Goal: Navigation & Orientation: Find specific page/section

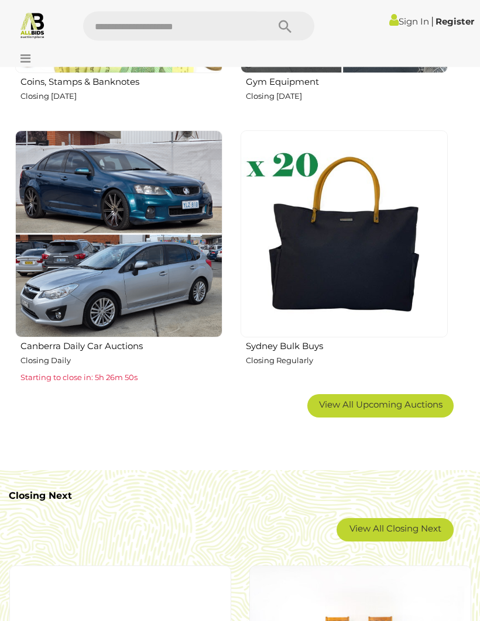
scroll to position [1264, 0]
click at [343, 240] on img at bounding box center [343, 233] width 207 height 207
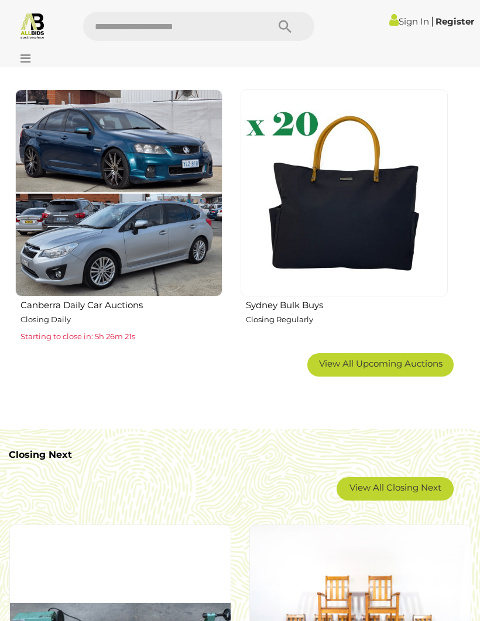
click at [409, 366] on span "View All Upcoming Auctions" at bounding box center [380, 363] width 123 height 11
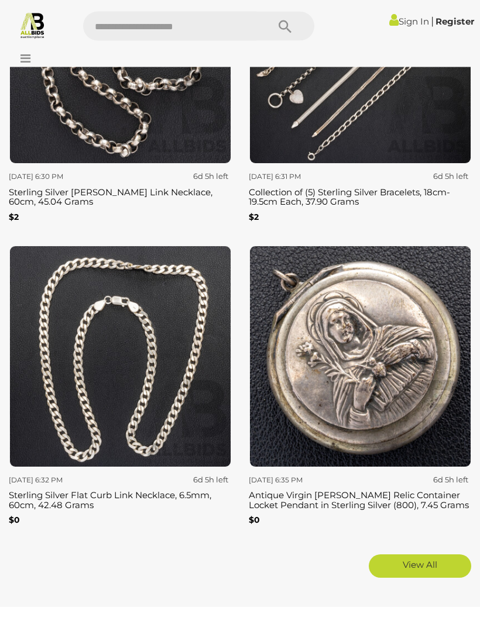
scroll to position [5342, 0]
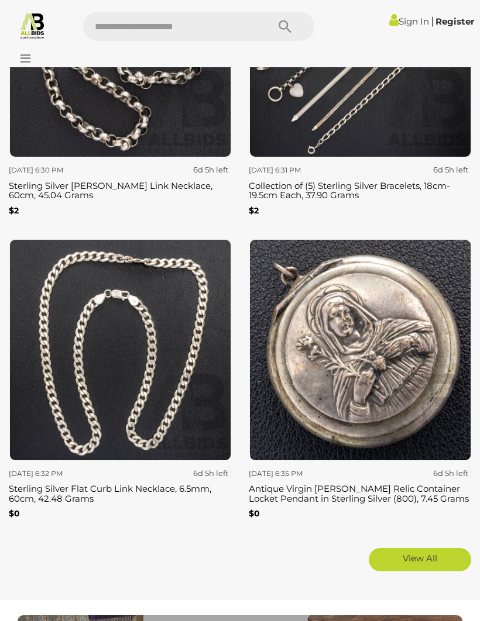
click at [422, 548] on link "View All" at bounding box center [420, 559] width 102 height 23
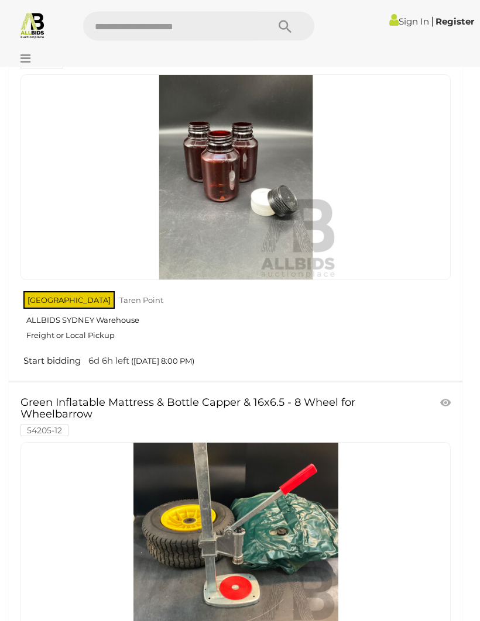
scroll to position [9852, 0]
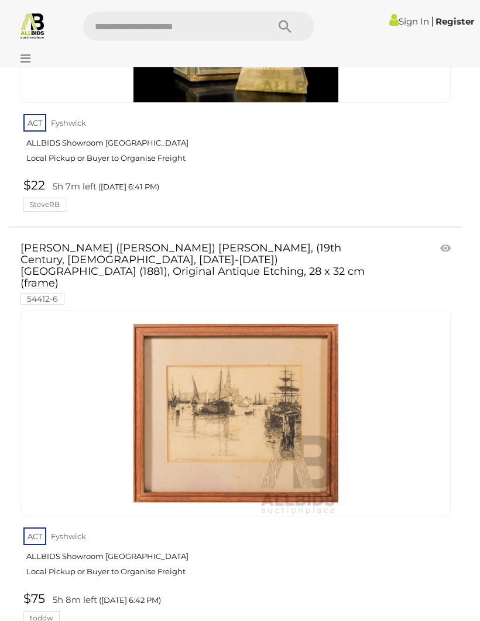
scroll to position [8738, 0]
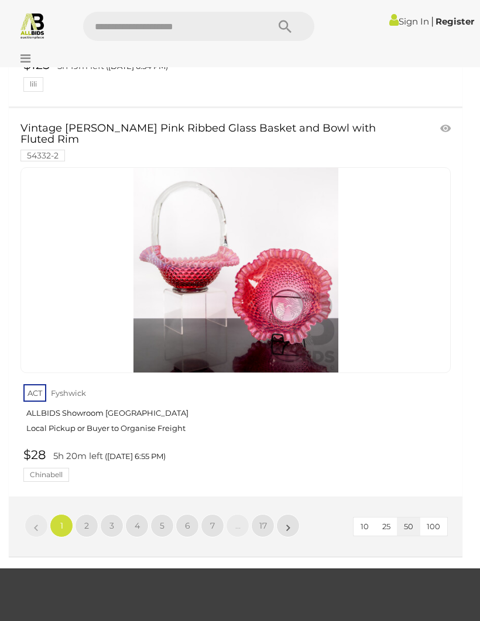
click at [264, 514] on link "17" at bounding box center [262, 525] width 23 height 23
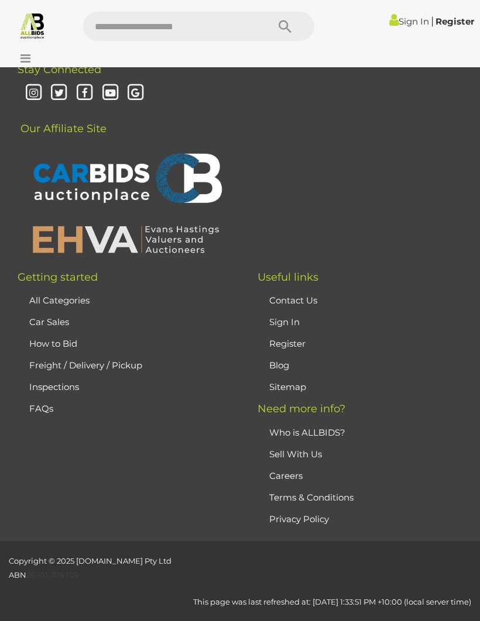
scroll to position [276, 0]
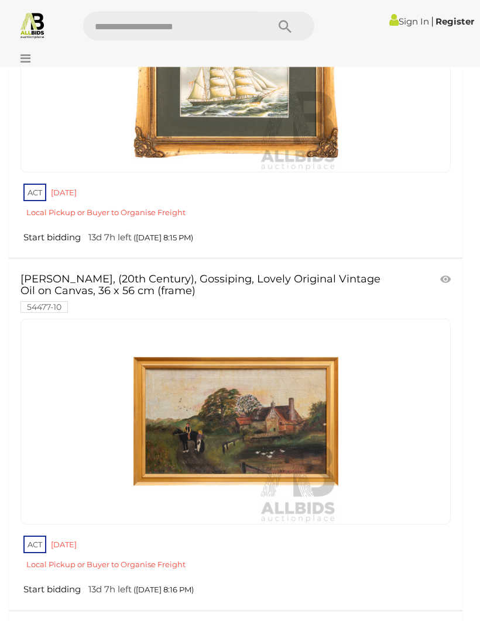
scroll to position [866, 0]
click at [252, 539] on link "ACT Red Hill Local Pickup or Buyer to Organise Freight" at bounding box center [236, 556] width 427 height 45
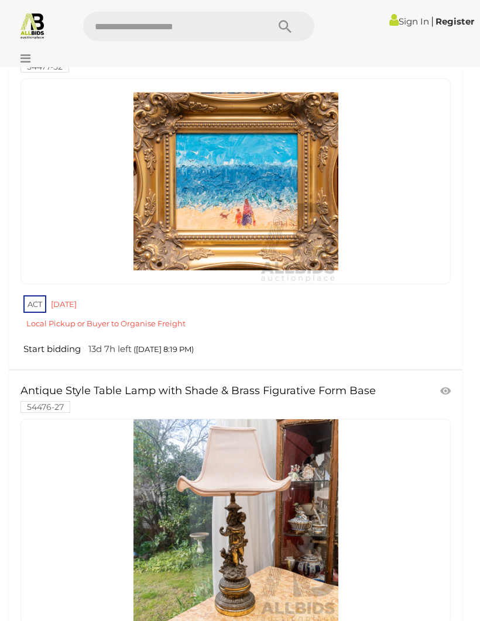
scroll to position [3534, 0]
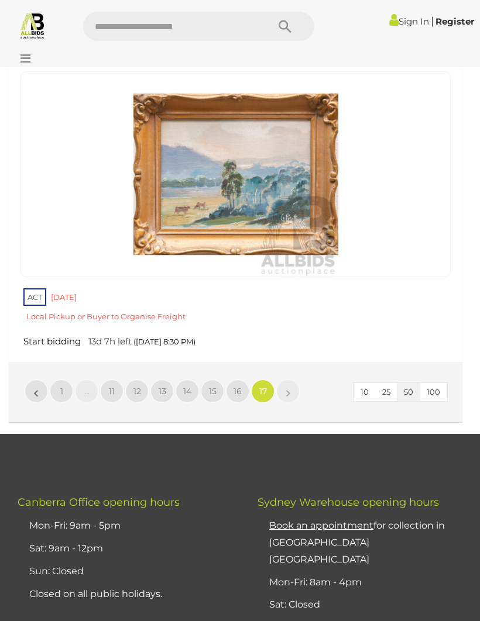
click at [142, 380] on link "12" at bounding box center [136, 391] width 23 height 23
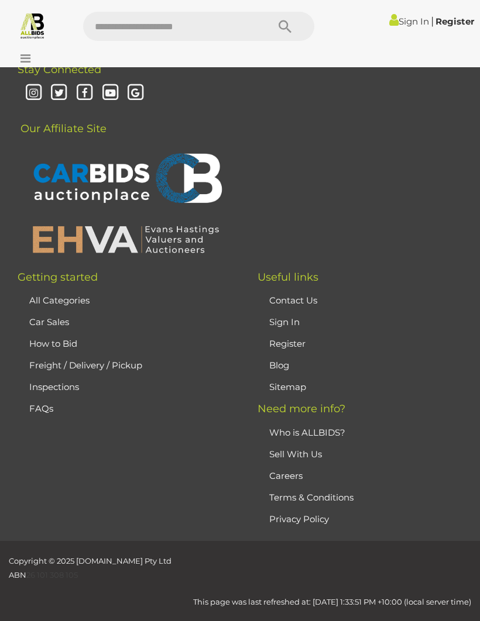
scroll to position [276, 0]
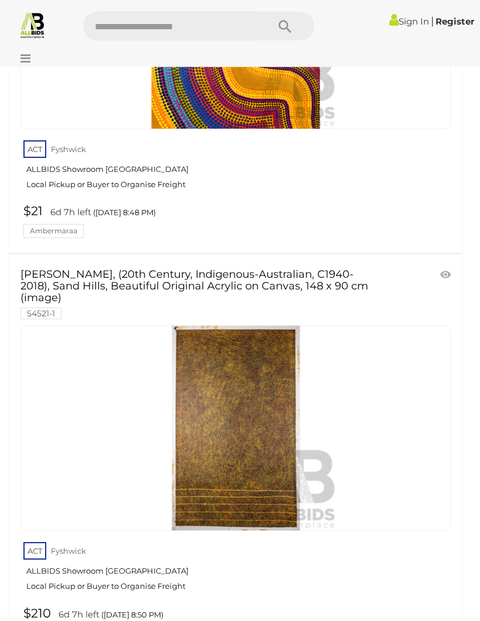
scroll to position [4485, 0]
click at [240, 412] on img at bounding box center [235, 428] width 205 height 205
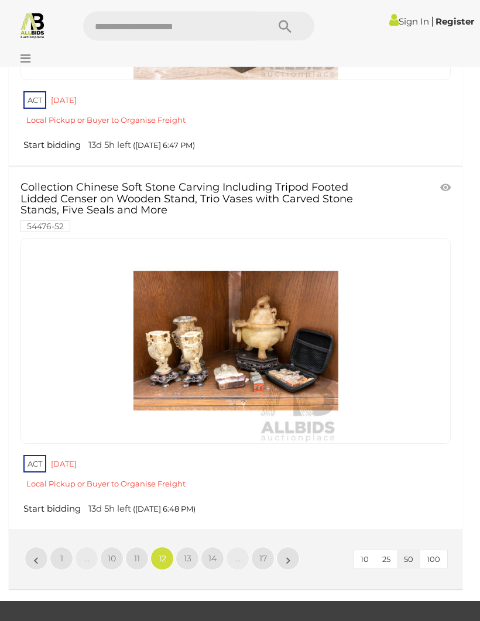
scroll to position [18332, 0]
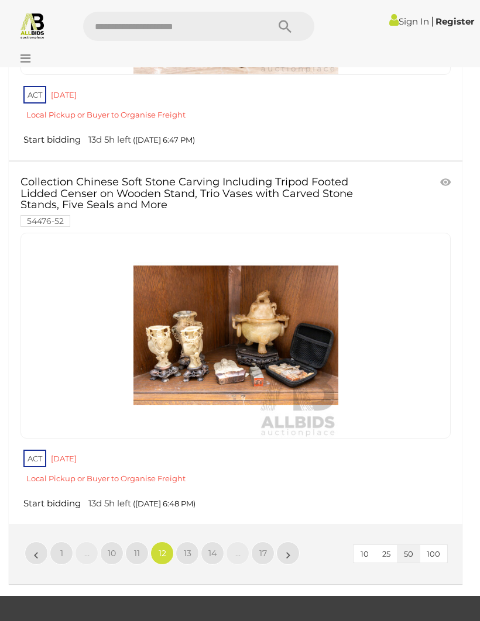
click at [142, 542] on link "11" at bounding box center [136, 553] width 23 height 23
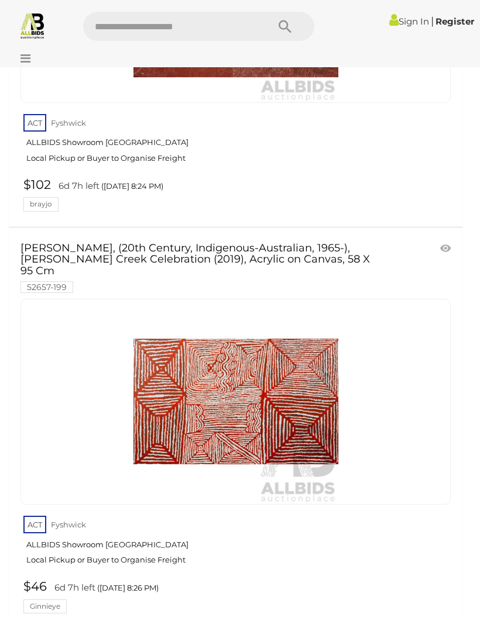
scroll to position [19199, 0]
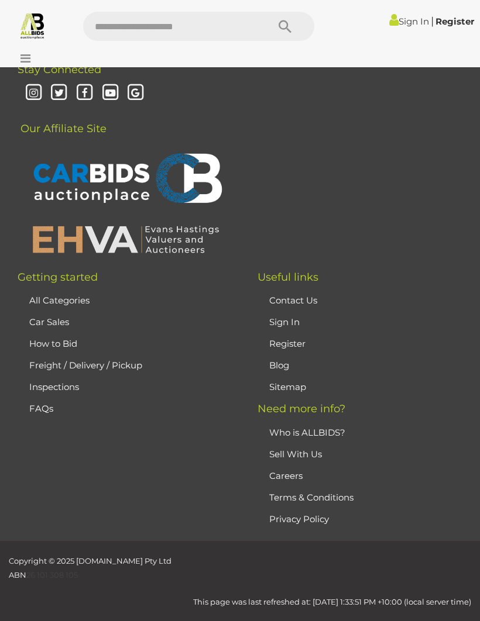
scroll to position [276, 0]
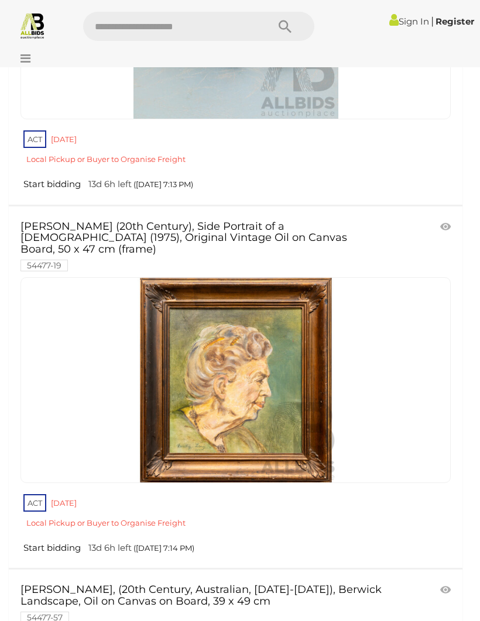
scroll to position [17291, 0]
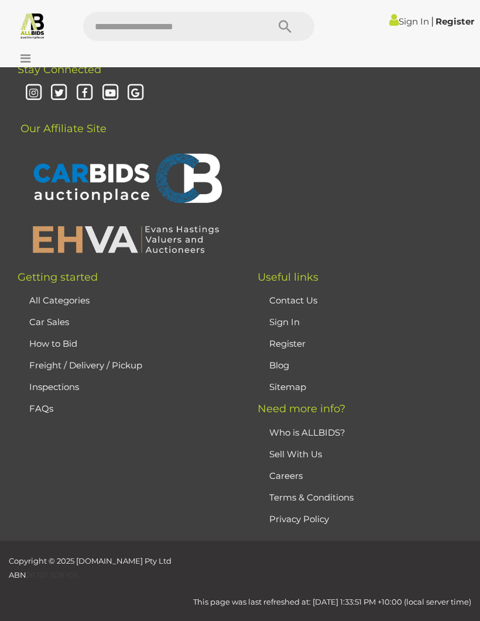
scroll to position [276, 0]
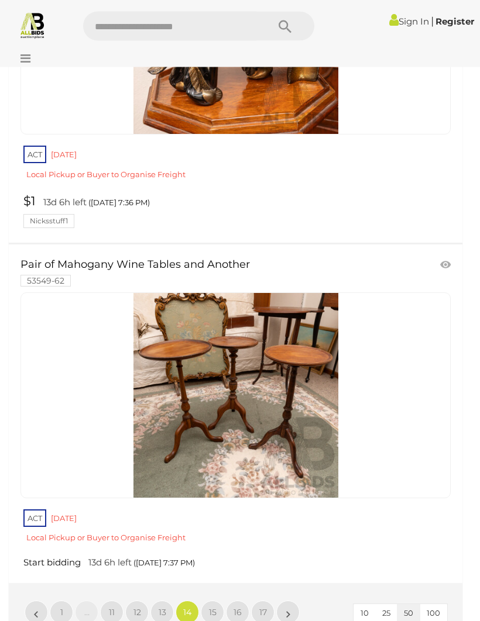
scroll to position [17729, 0]
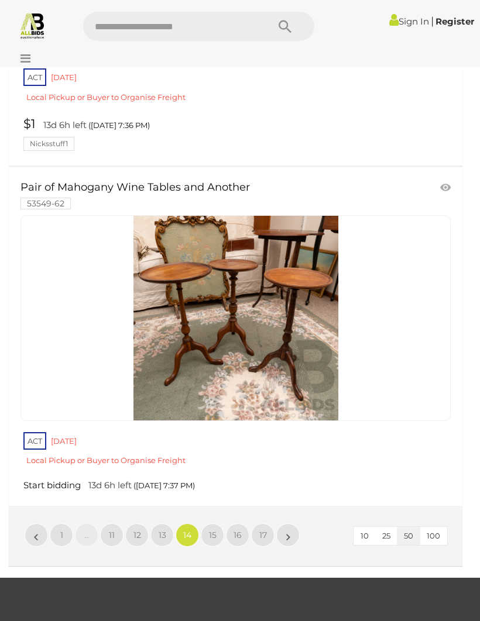
click at [204, 524] on link "15" at bounding box center [212, 535] width 23 height 23
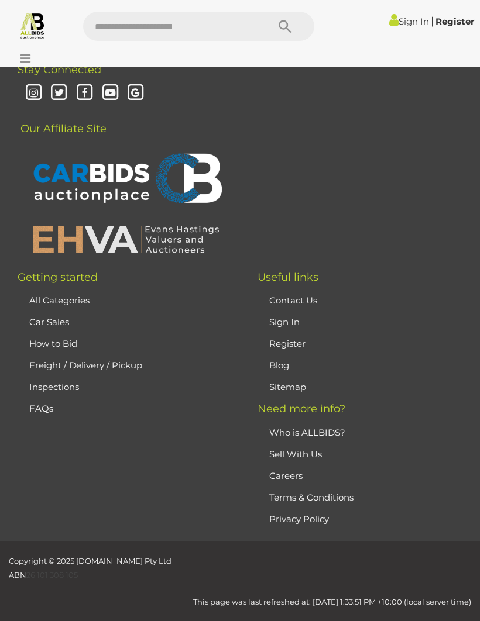
scroll to position [276, 0]
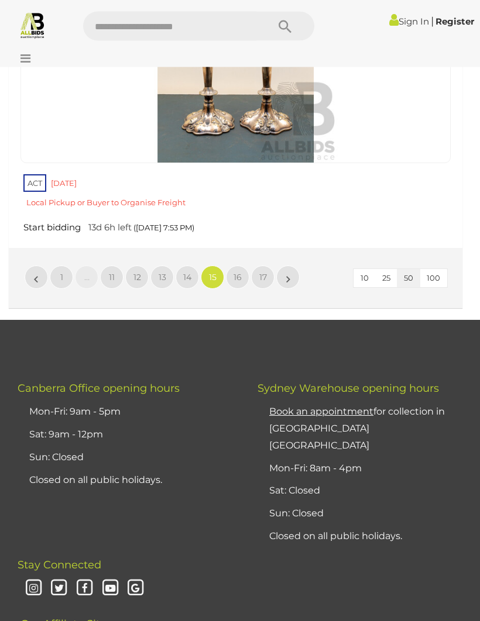
scroll to position [17848, 0]
click at [243, 266] on link "16" at bounding box center [237, 277] width 23 height 23
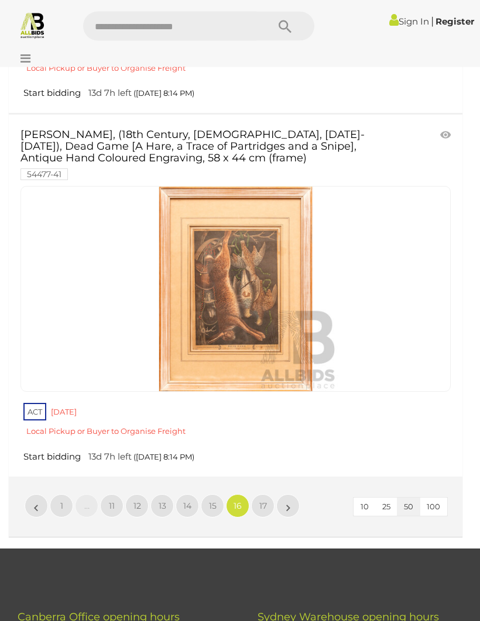
scroll to position [17631, 0]
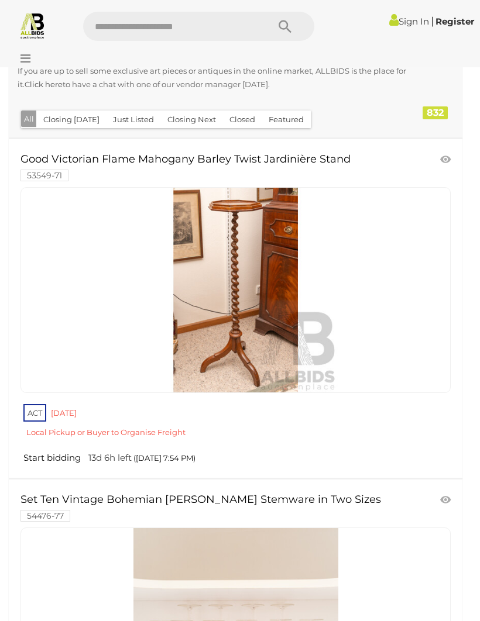
scroll to position [258, 0]
click at [39, 30] on img at bounding box center [32, 25] width 27 height 27
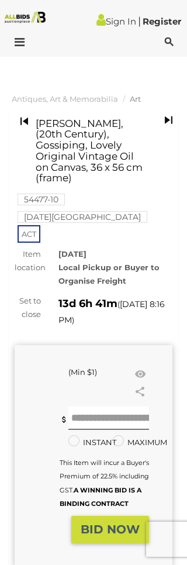
scroll to position [11, 0]
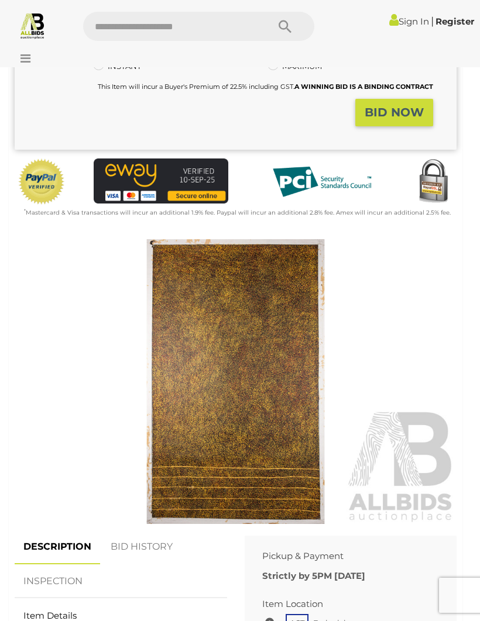
scroll to position [231, 0]
